Goal: Task Accomplishment & Management: Manage account settings

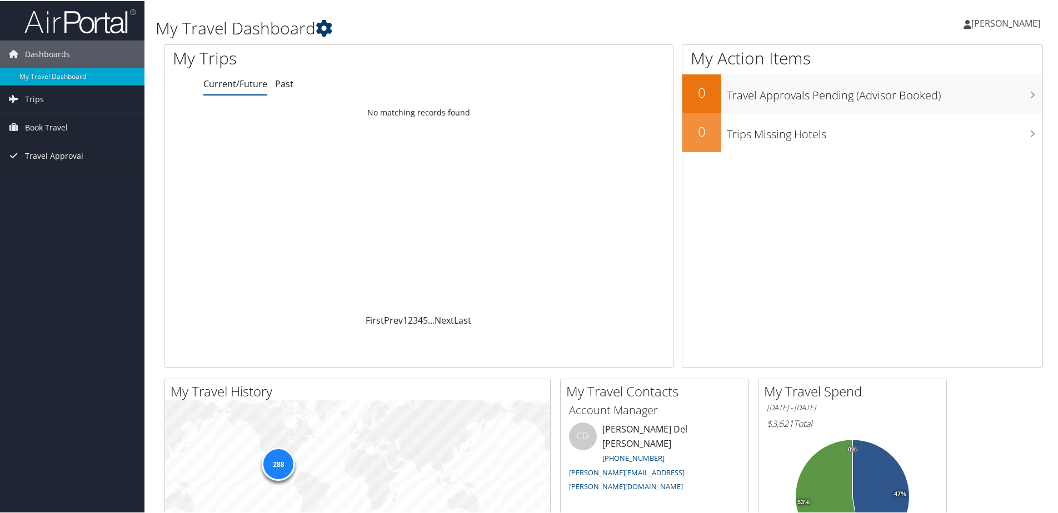
click at [321, 28] on icon at bounding box center [324, 27] width 17 height 17
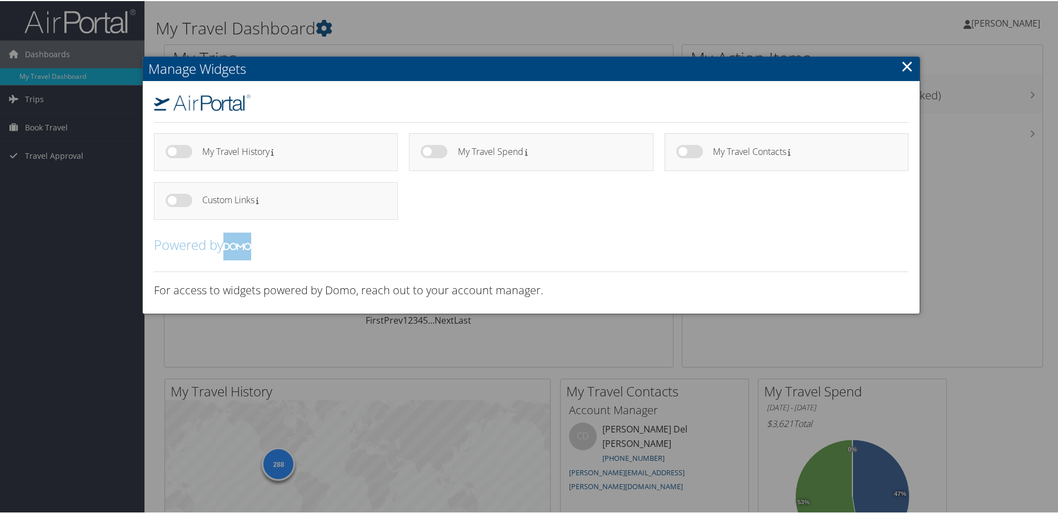
click at [106, 221] on div at bounding box center [531, 256] width 1062 height 513
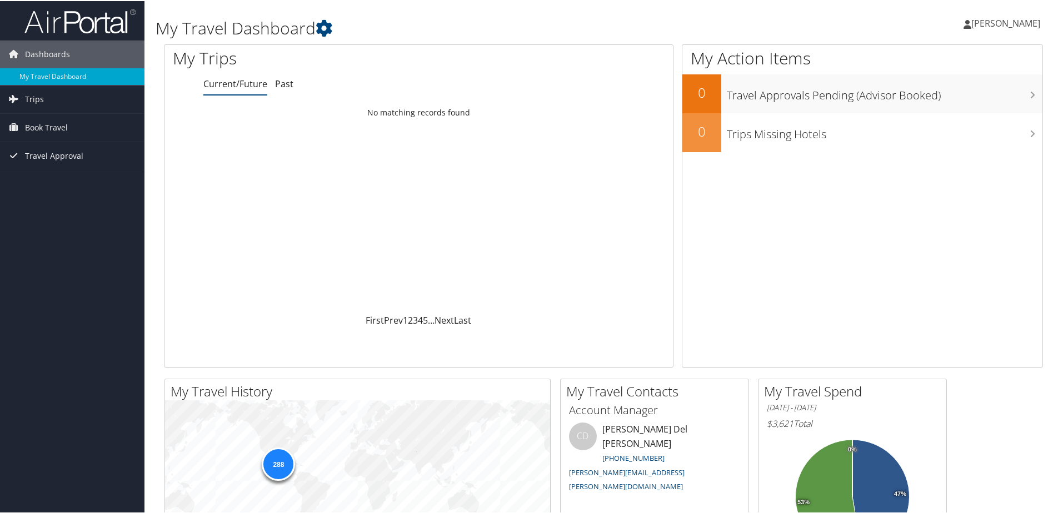
click at [979, 25] on span "[PERSON_NAME]" at bounding box center [1005, 22] width 69 height 12
click at [983, 98] on link "View Travel Profile" at bounding box center [976, 98] width 124 height 19
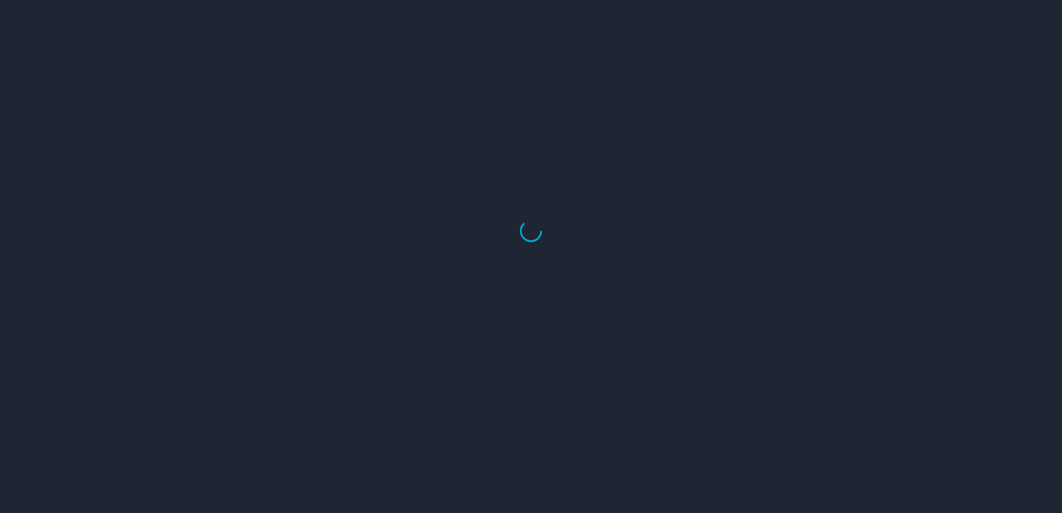
select select "US"
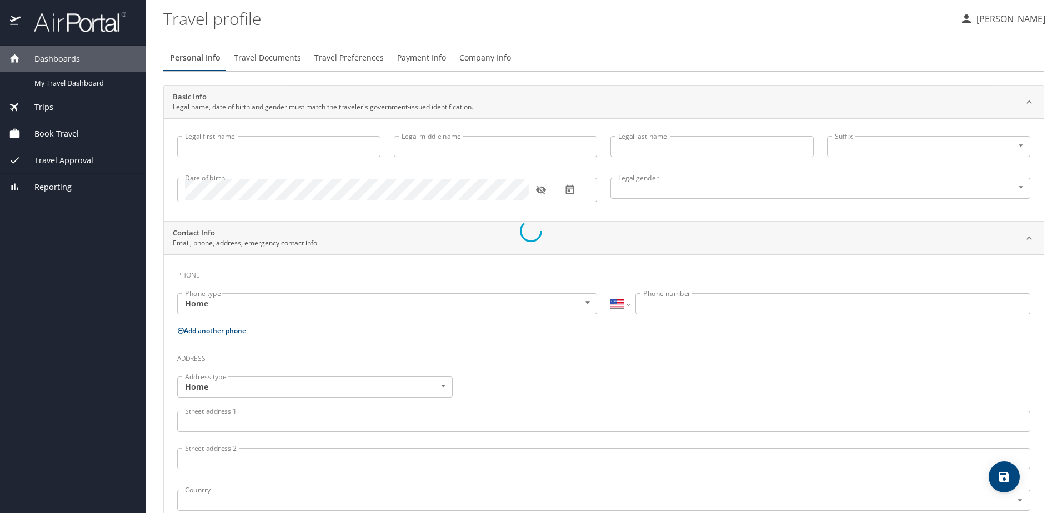
type input "[PERSON_NAME]"
type input "[PERSON_NAME] [PERSON_NAME]"
type input "[DEMOGRAPHIC_DATA]"
select select "MX"
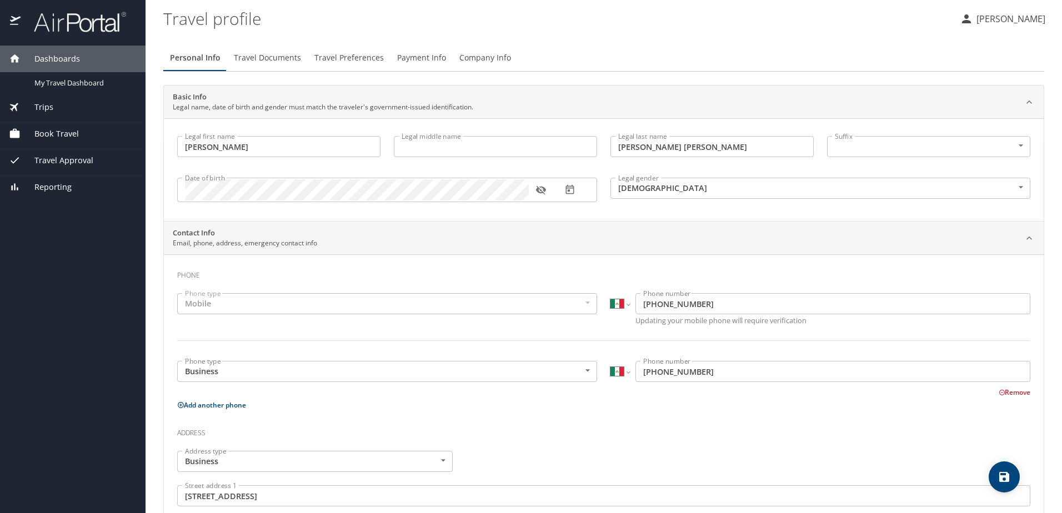
click at [355, 58] on span "Travel Preferences" at bounding box center [348, 58] width 69 height 14
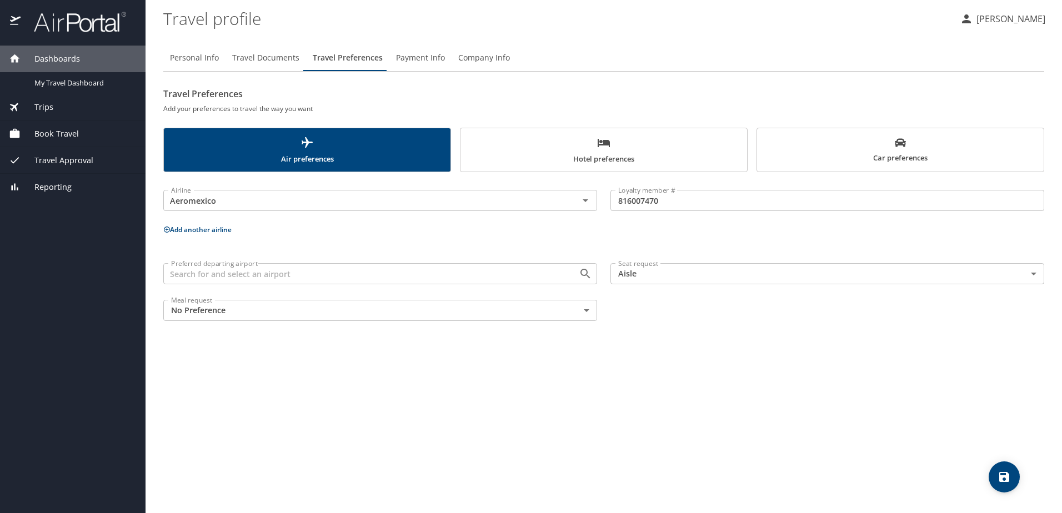
click at [663, 161] on span "Hotel preferences" at bounding box center [603, 150] width 273 height 29
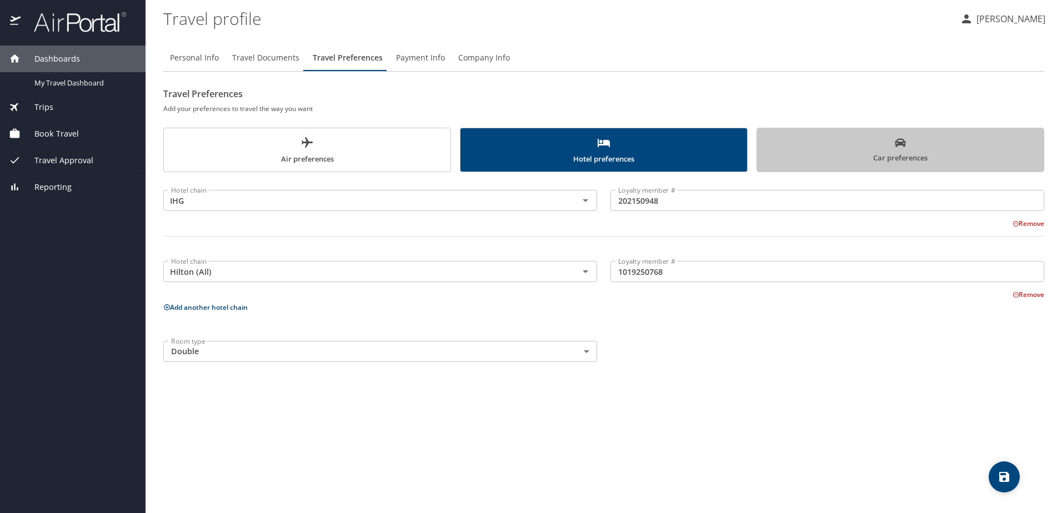
click at [789, 160] on span "Car preferences" at bounding box center [900, 150] width 273 height 27
